Goal: Transaction & Acquisition: Purchase product/service

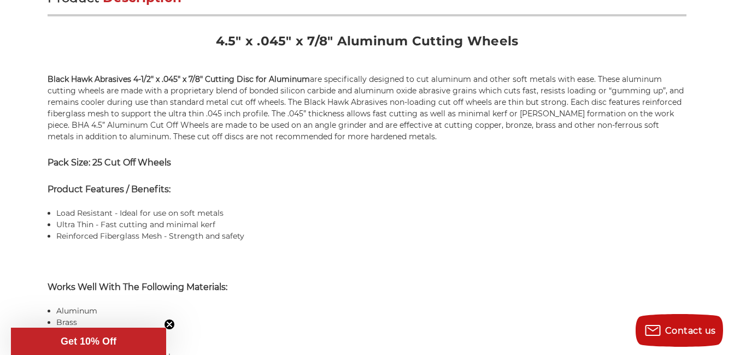
scroll to position [763, 0]
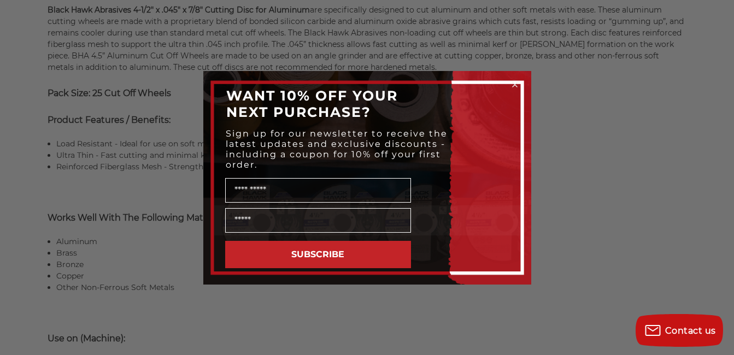
click at [514, 85] on icon "Close dialog" at bounding box center [514, 84] width 4 height 4
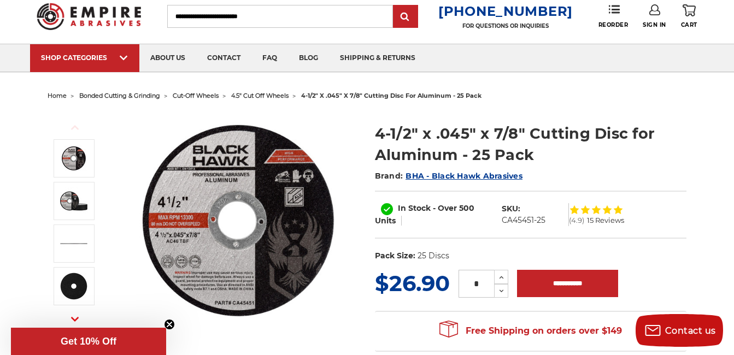
scroll to position [0, 0]
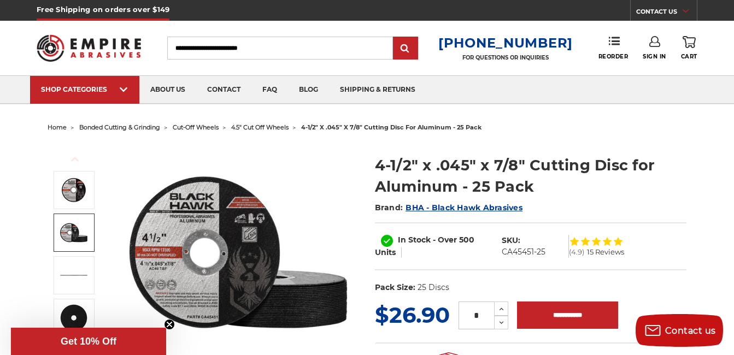
click at [71, 234] on img at bounding box center [73, 232] width 27 height 27
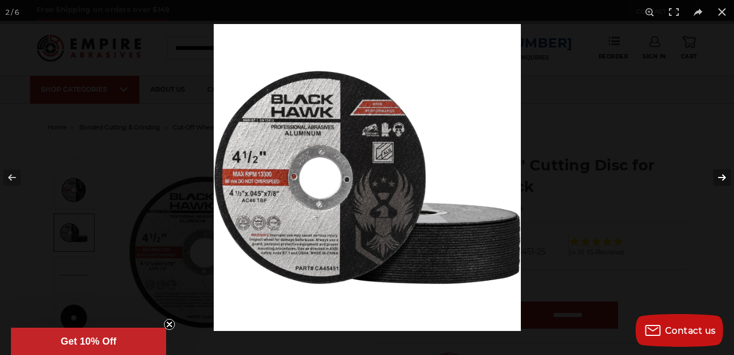
click at [723, 176] on button at bounding box center [714, 177] width 38 height 55
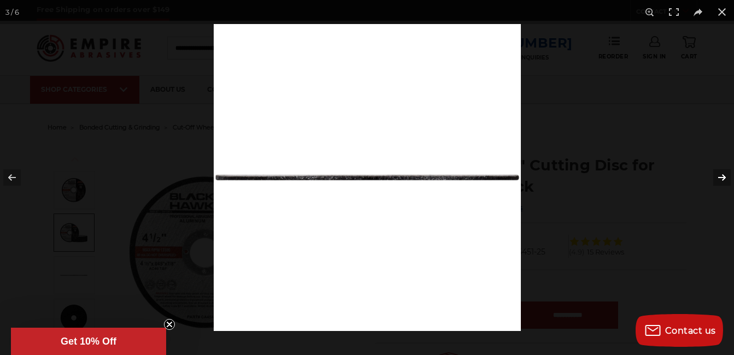
click at [723, 176] on button at bounding box center [714, 177] width 38 height 55
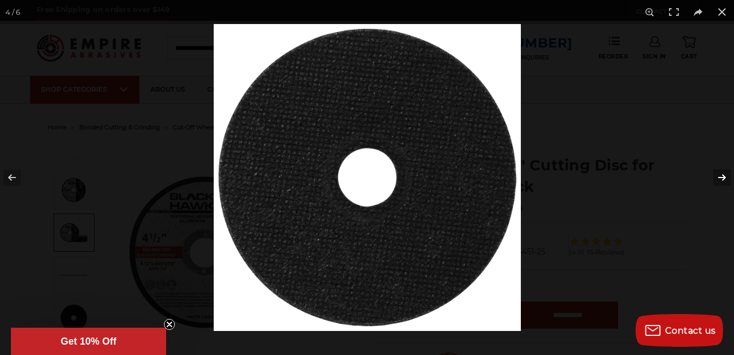
click at [723, 176] on button at bounding box center [714, 177] width 38 height 55
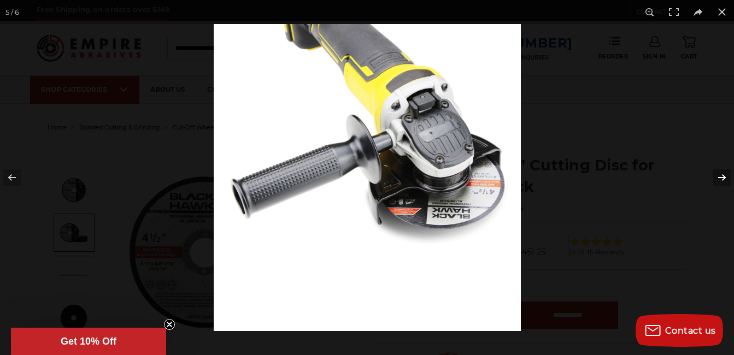
click at [723, 176] on button at bounding box center [714, 177] width 38 height 55
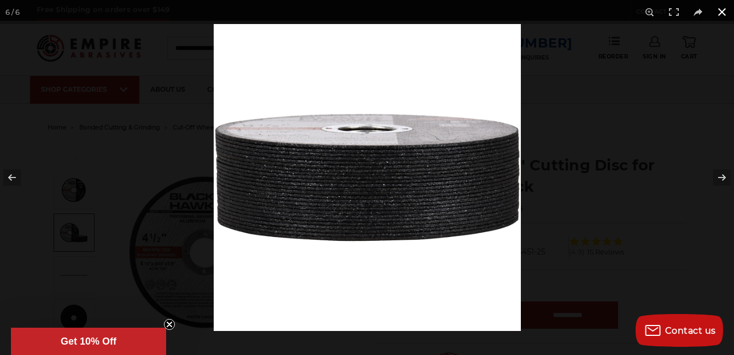
click at [721, 9] on button at bounding box center [722, 12] width 24 height 24
